Goal: Find contact information: Find contact information

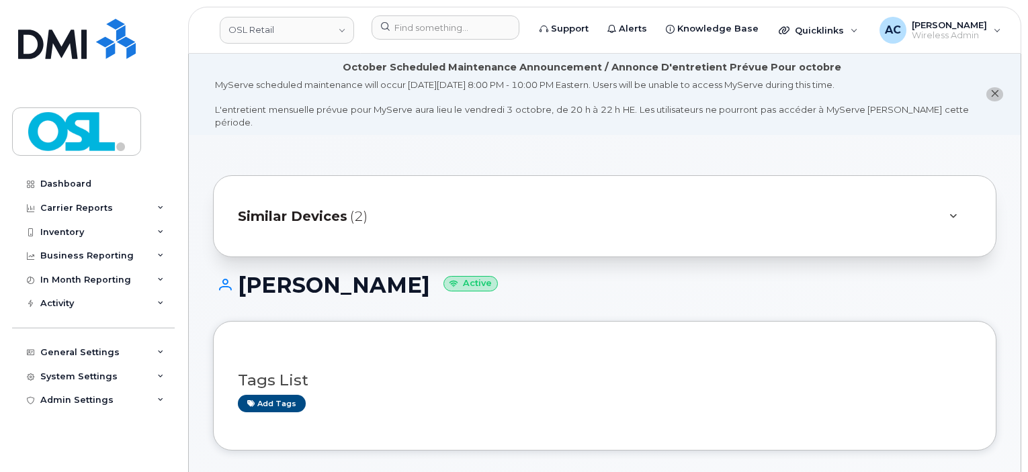
scroll to position [336, 0]
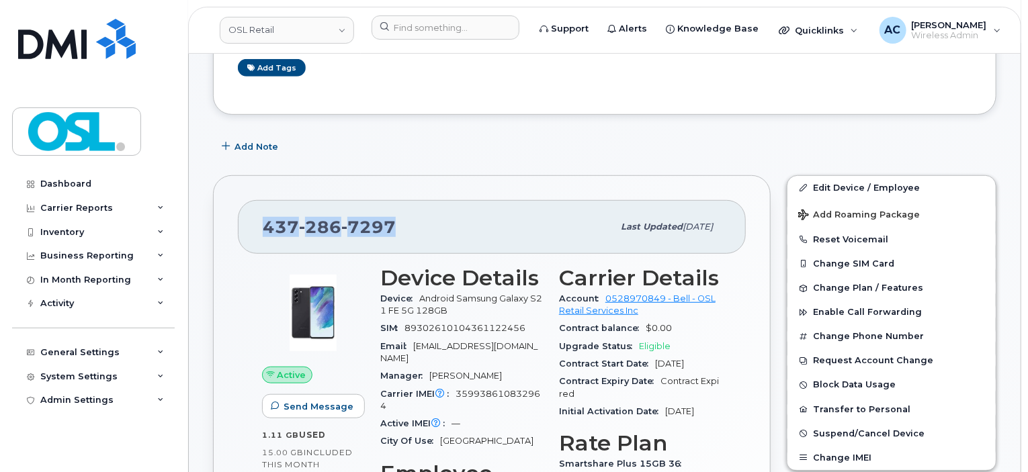
drag, startPoint x: 401, startPoint y: 215, endPoint x: 264, endPoint y: 202, distance: 137.7
click at [264, 213] on div "437 286 7297" at bounding box center [438, 227] width 350 height 28
copy span "437 286 7297"
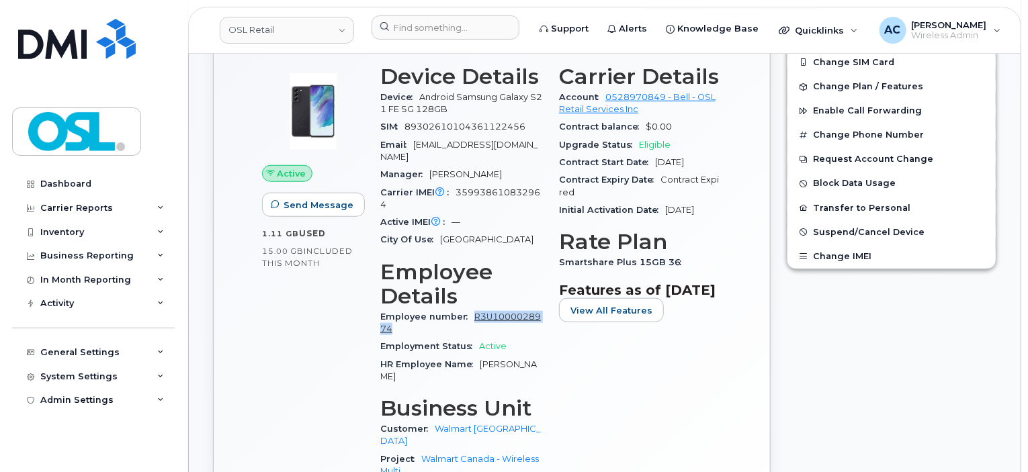
drag, startPoint x: 470, startPoint y: 286, endPoint x: 390, endPoint y: 306, distance: 83.1
click at [390, 308] on div "Employee number R3U1000028974" at bounding box center [461, 323] width 163 height 30
copy link "R3U1000028974"
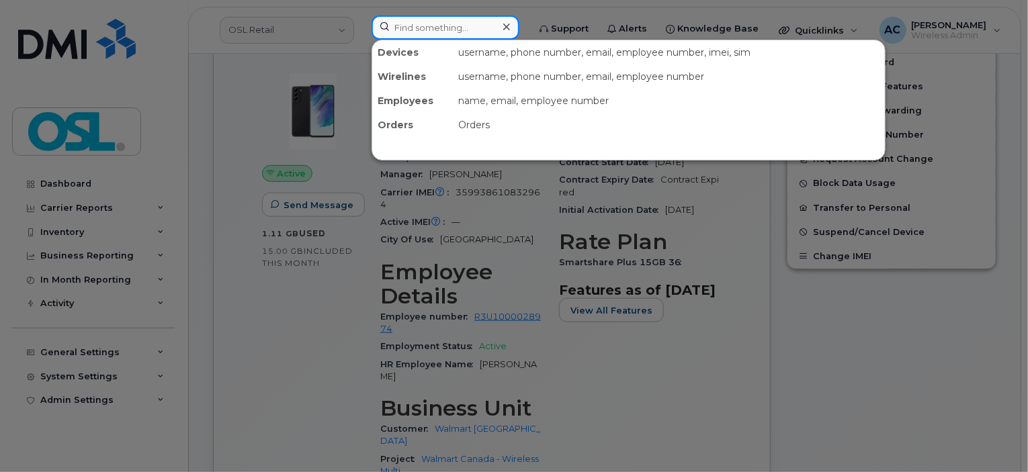
click at [419, 22] on input at bounding box center [446, 27] width 148 height 24
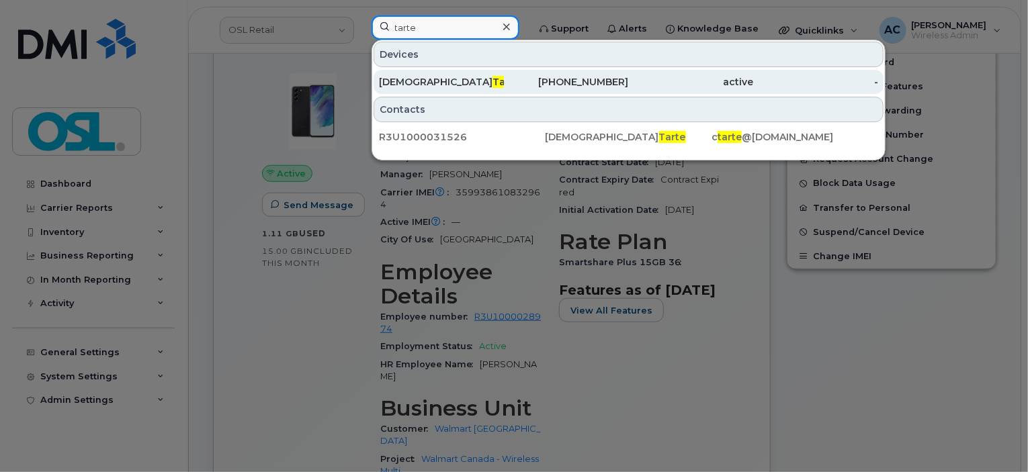
type input "tarte"
click at [480, 77] on div "[DEMOGRAPHIC_DATA][PERSON_NAME]" at bounding box center [441, 81] width 125 height 13
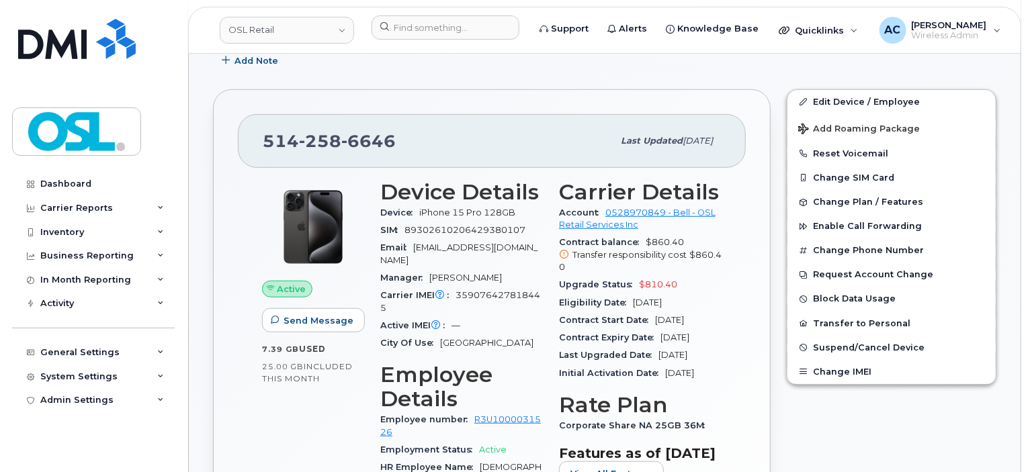
scroll to position [338, 0]
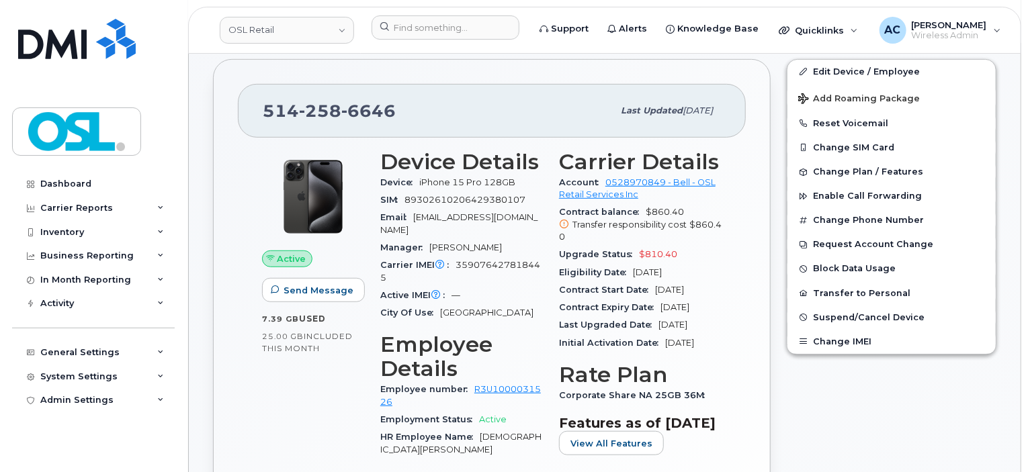
click at [346, 101] on span "6646" at bounding box center [368, 111] width 54 height 20
copy span "514 258 6646"
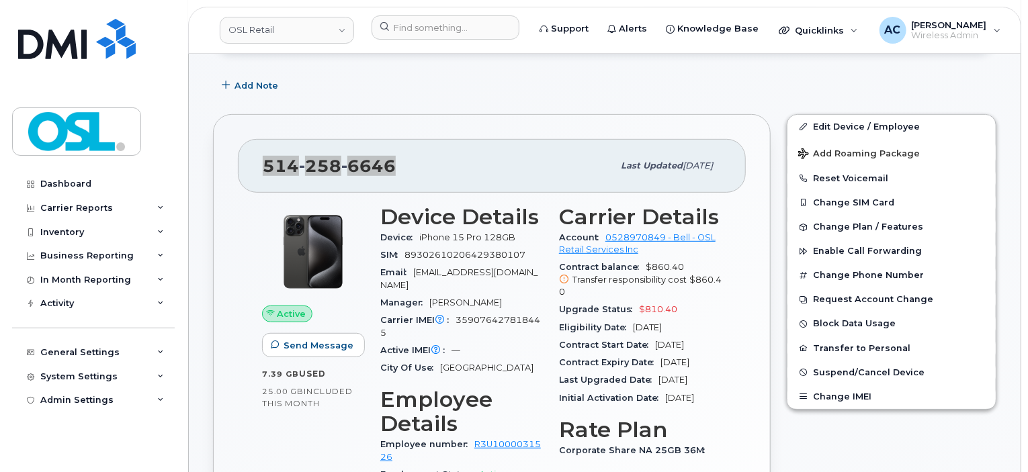
scroll to position [204, 0]
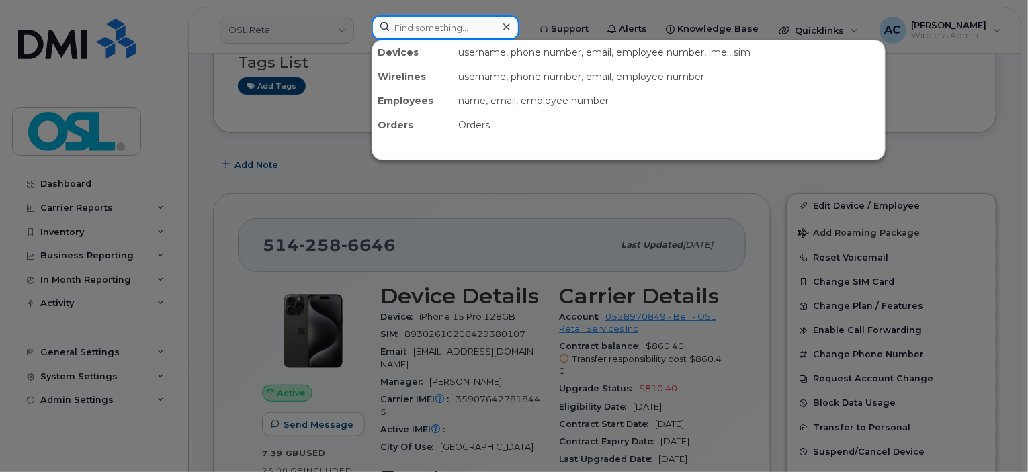
click at [394, 28] on input at bounding box center [446, 27] width 148 height 24
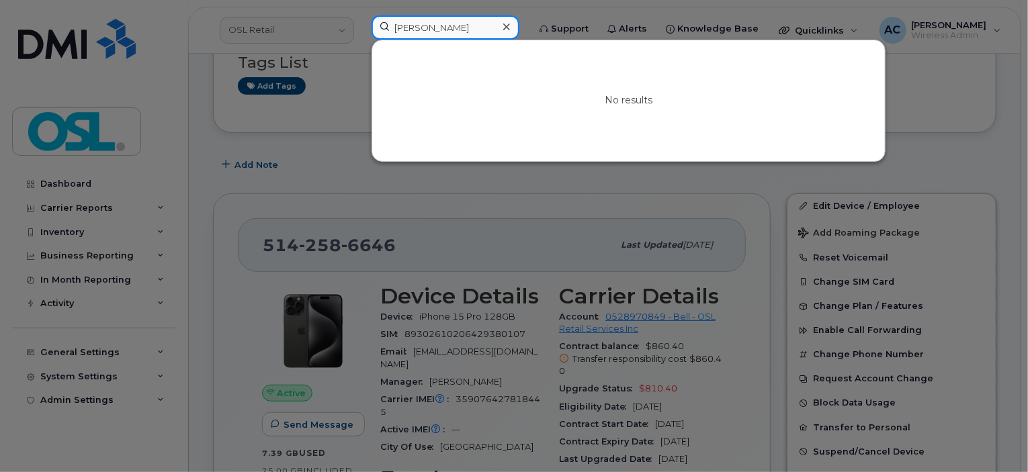
type input "keyur"
